Goal: Communication & Community: Answer question/provide support

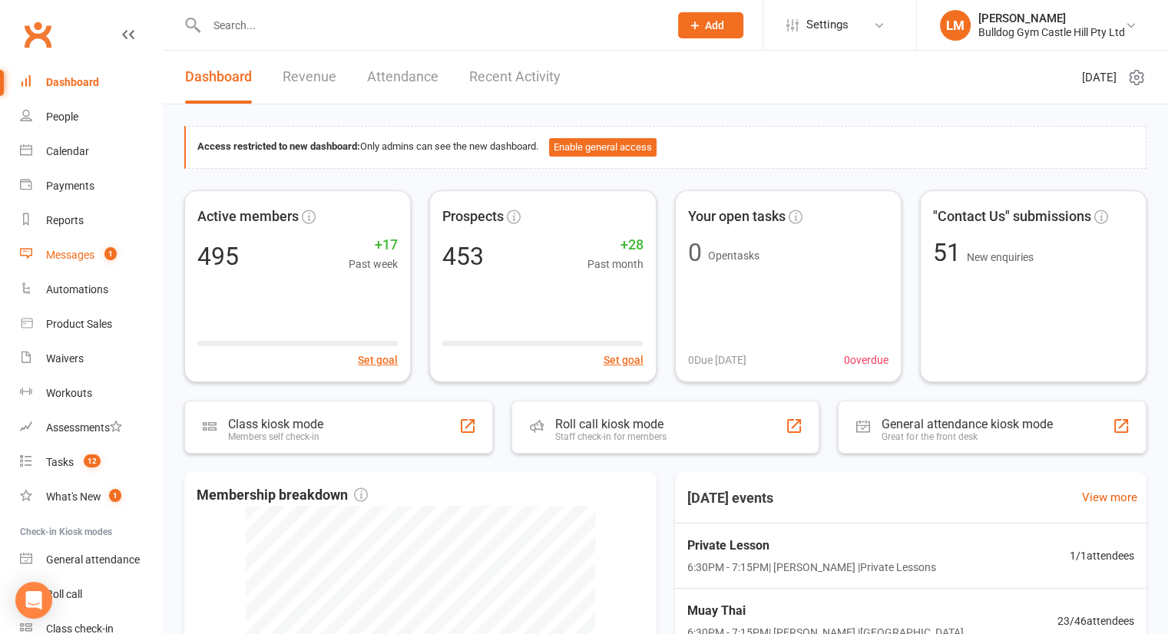
click at [77, 253] on div "Messages" at bounding box center [70, 255] width 48 height 12
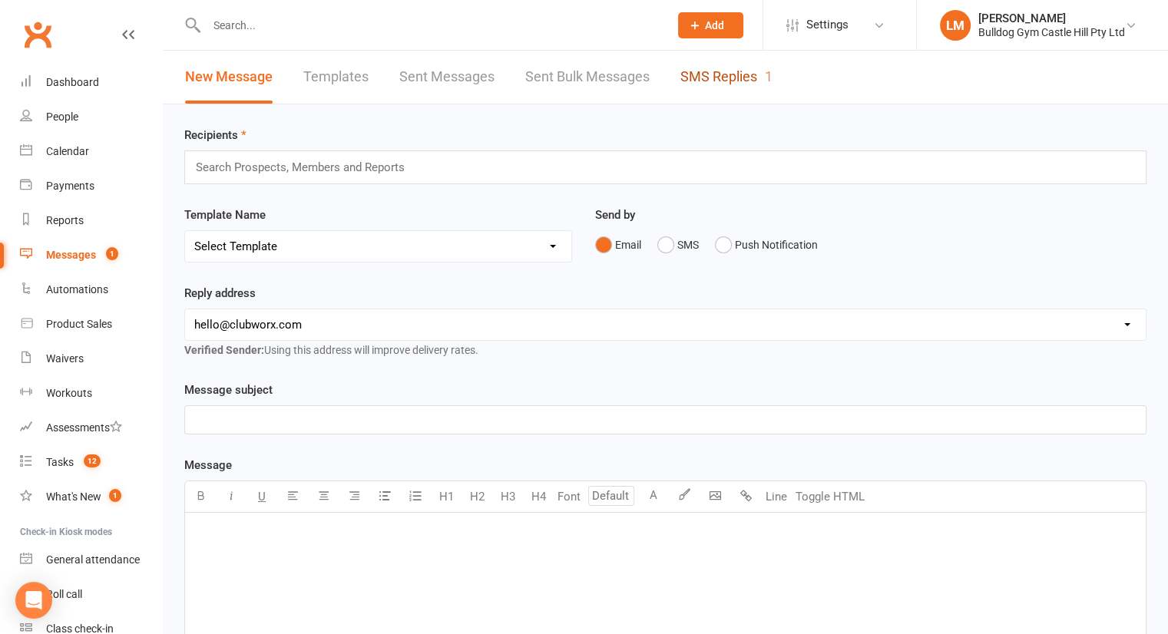
click at [726, 78] on link "SMS Replies 1" at bounding box center [726, 77] width 92 height 53
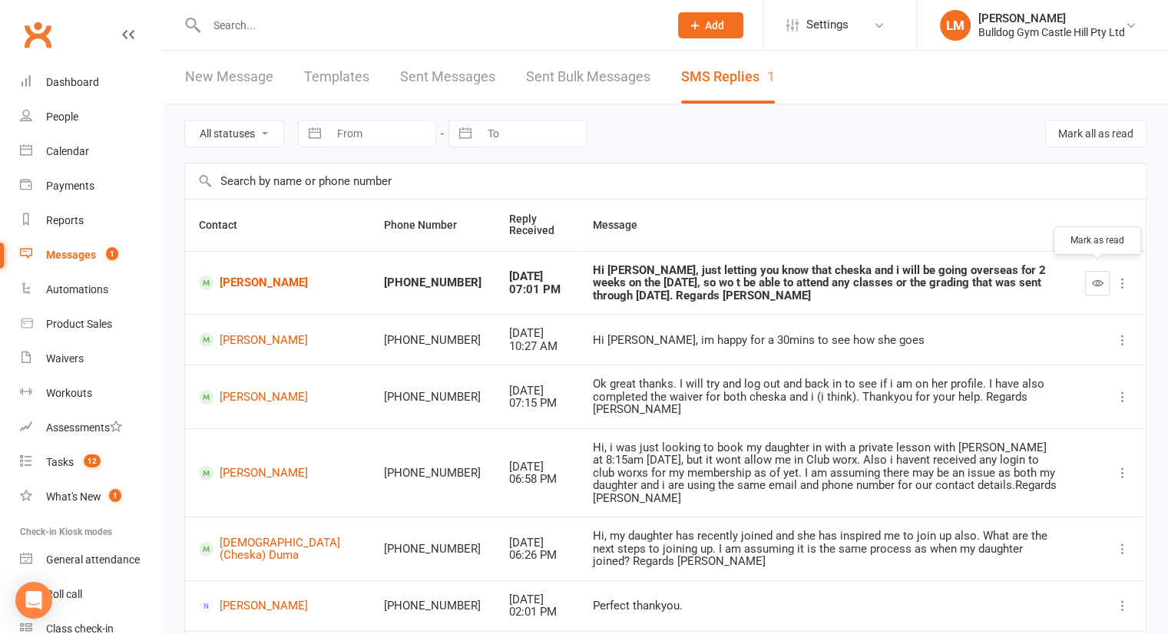
click at [1096, 277] on icon "button" at bounding box center [1098, 283] width 12 height 12
